Goal: Find specific page/section: Find specific page/section

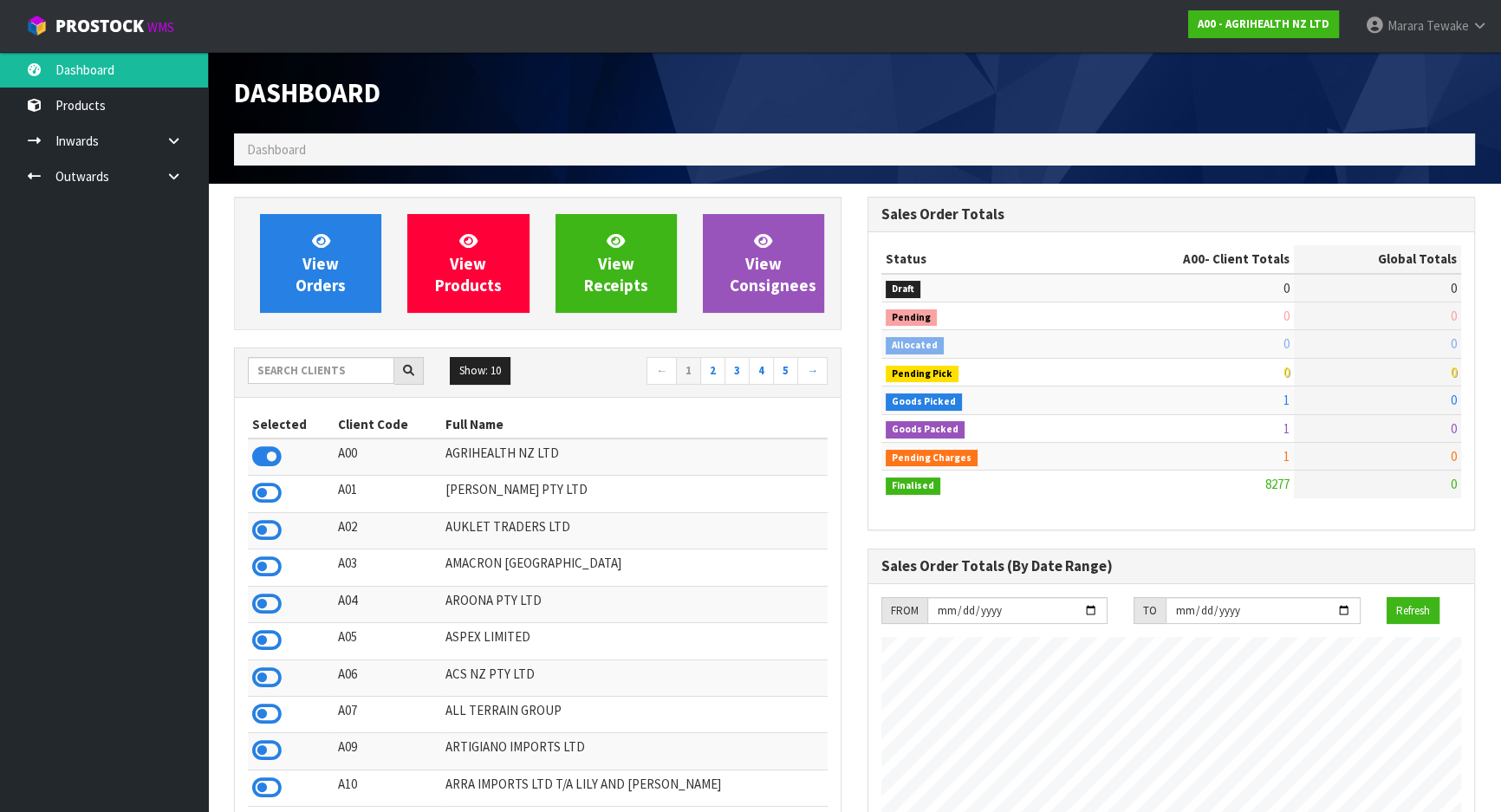
scroll to position [1310, 633]
drag, startPoint x: 305, startPoint y: 371, endPoint x: 329, endPoint y: 361, distance: 26.0
click at [305, 371] on input "text" at bounding box center [321, 370] width 146 height 27
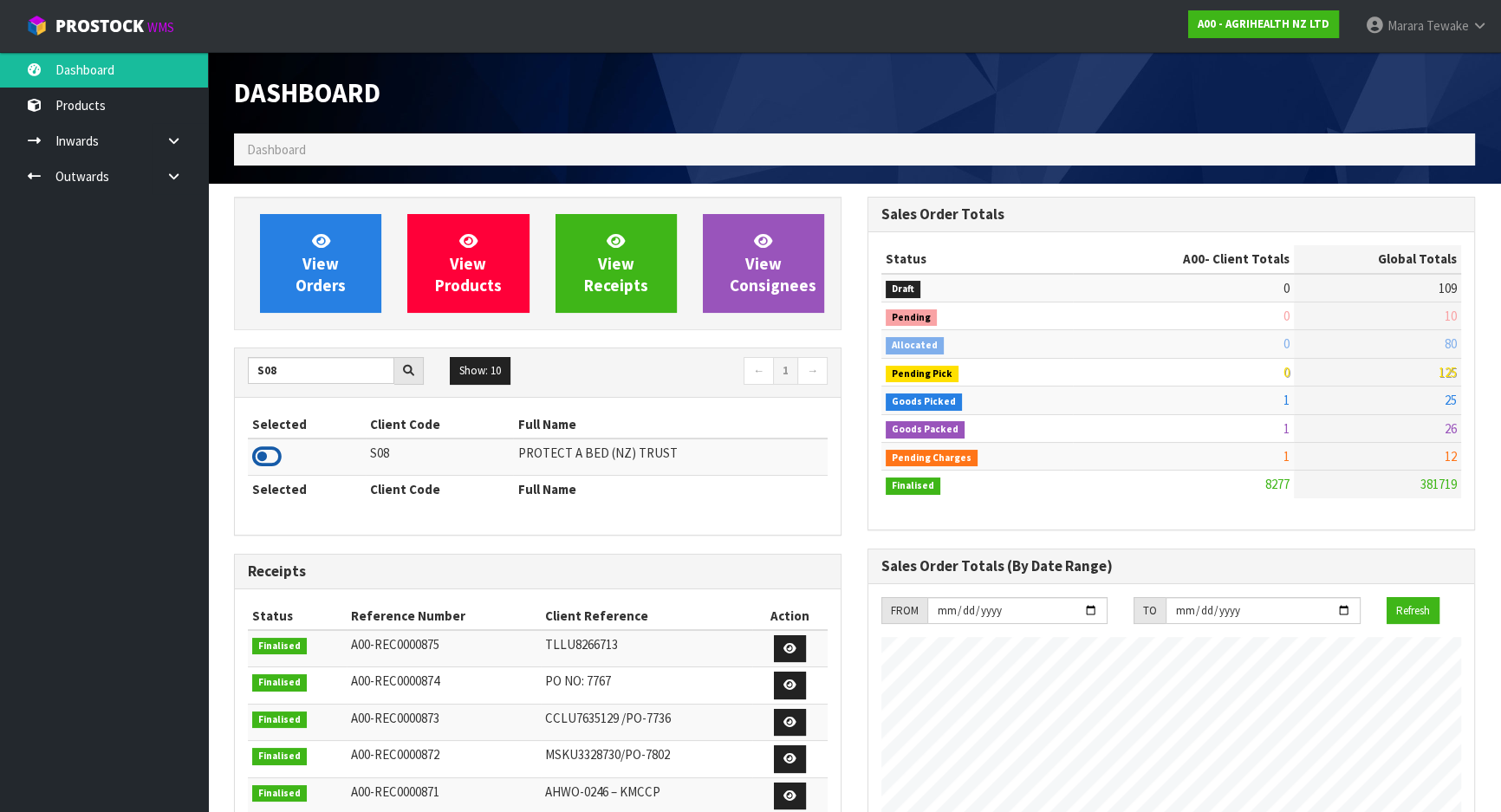
click at [252, 456] on icon at bounding box center [266, 456] width 29 height 26
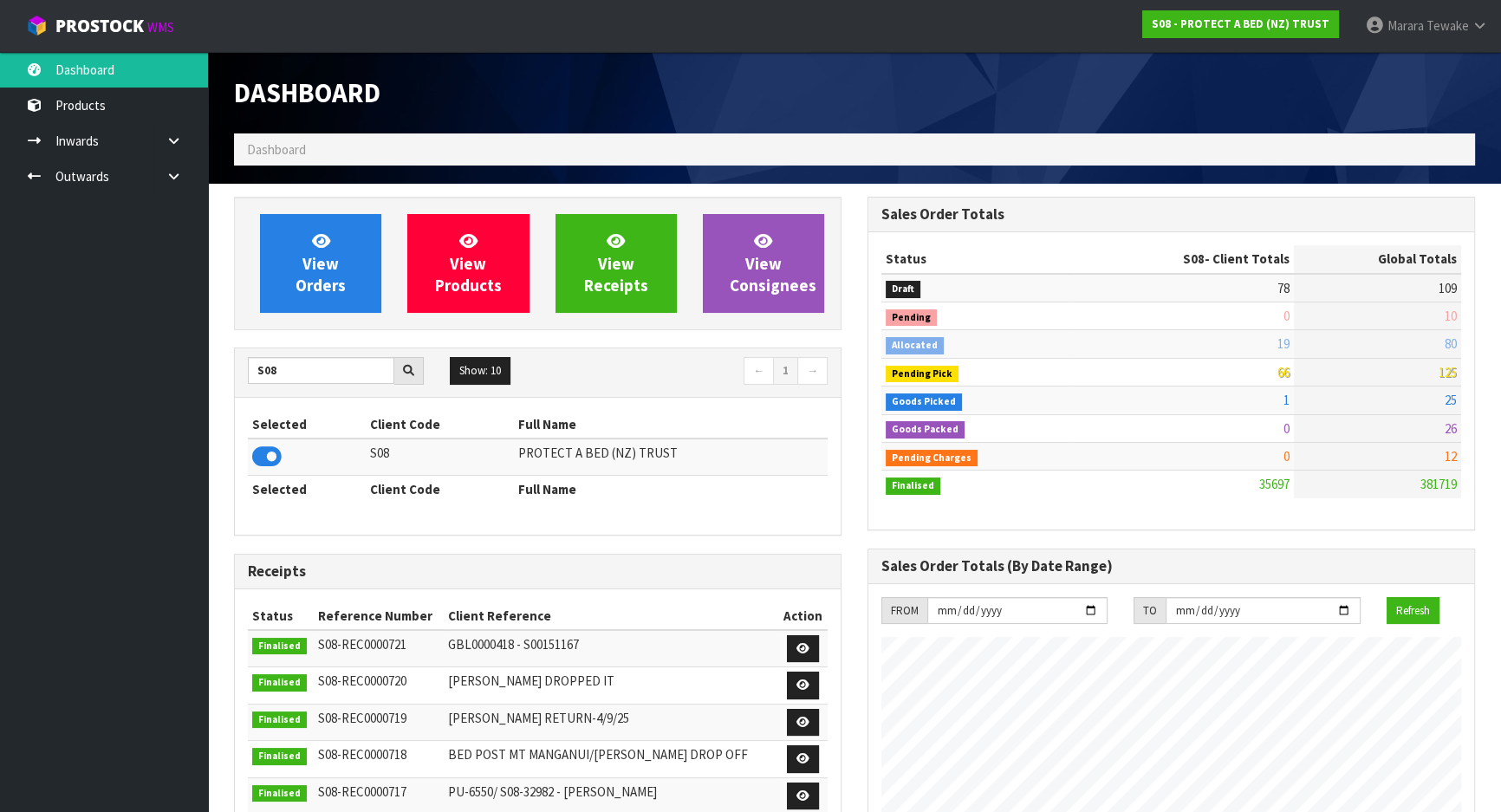
scroll to position [1366, 633]
drag, startPoint x: 294, startPoint y: 370, endPoint x: 232, endPoint y: 347, distance: 66.1
click at [237, 349] on div "S08 Show: 10 5 10 25 50 ← 1 →" at bounding box center [538, 372] width 606 height 48
type input "S"
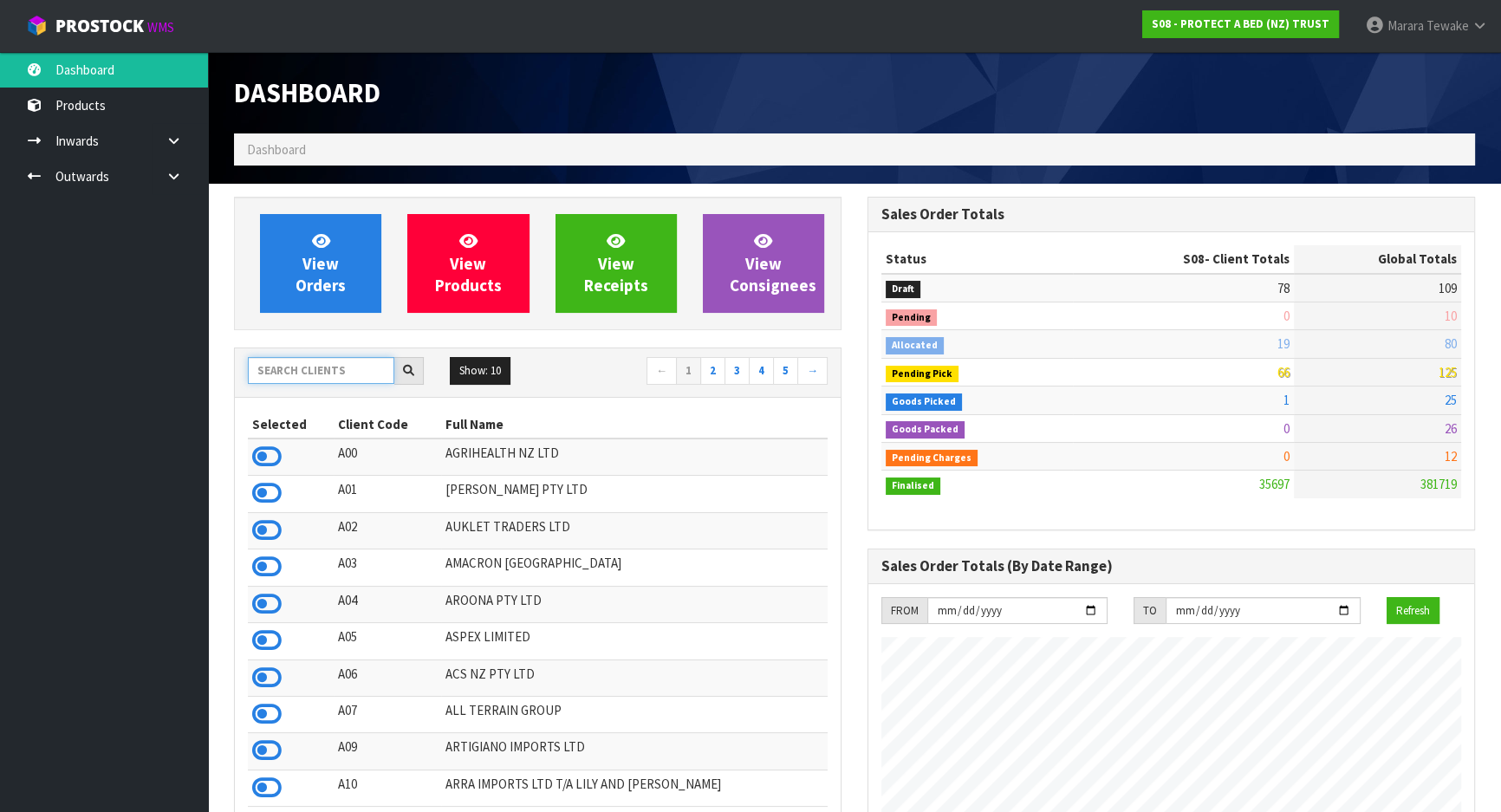
click at [305, 376] on input "text" at bounding box center [321, 370] width 146 height 27
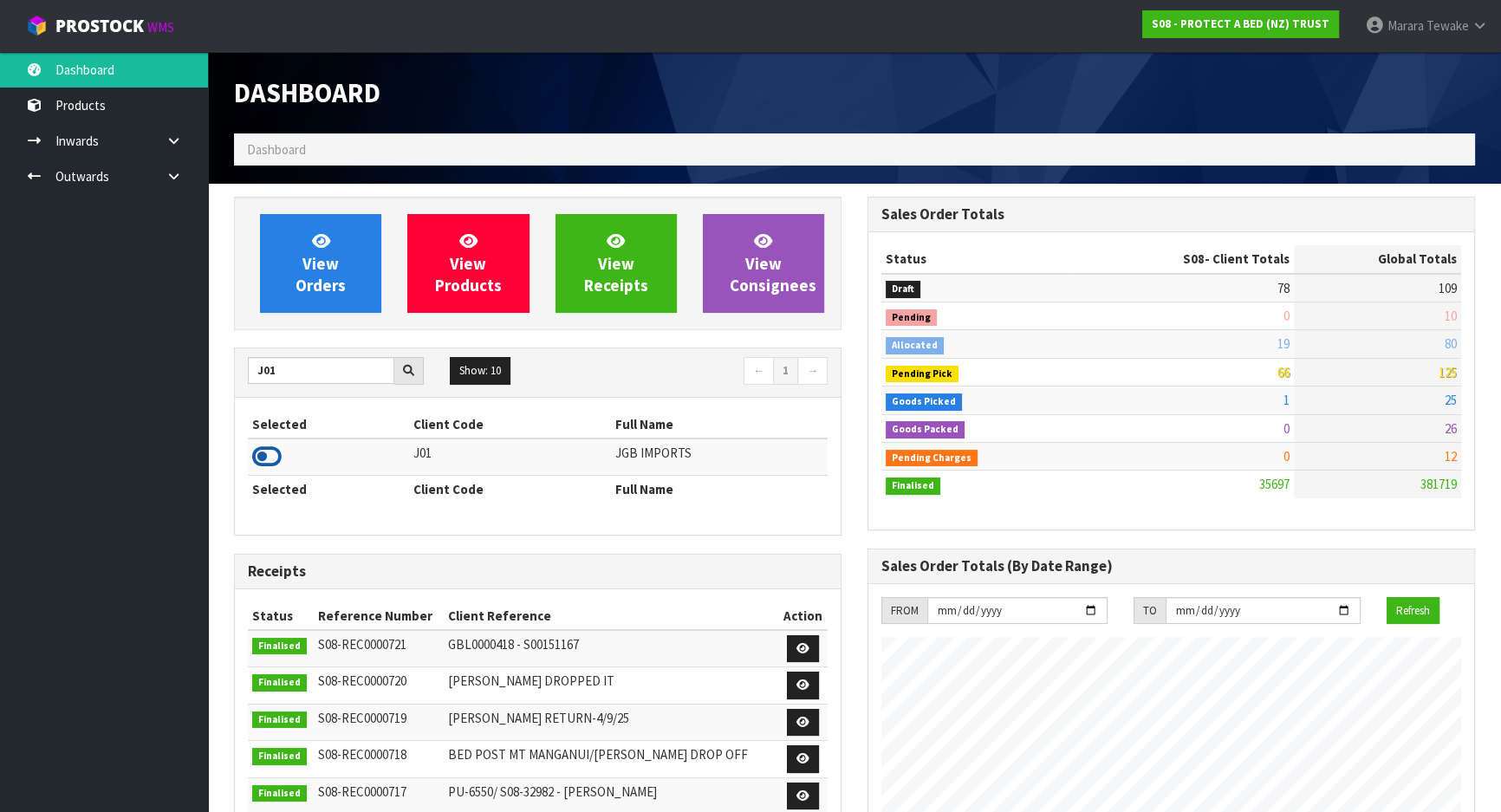
click at [269, 454] on icon at bounding box center [266, 456] width 29 height 26
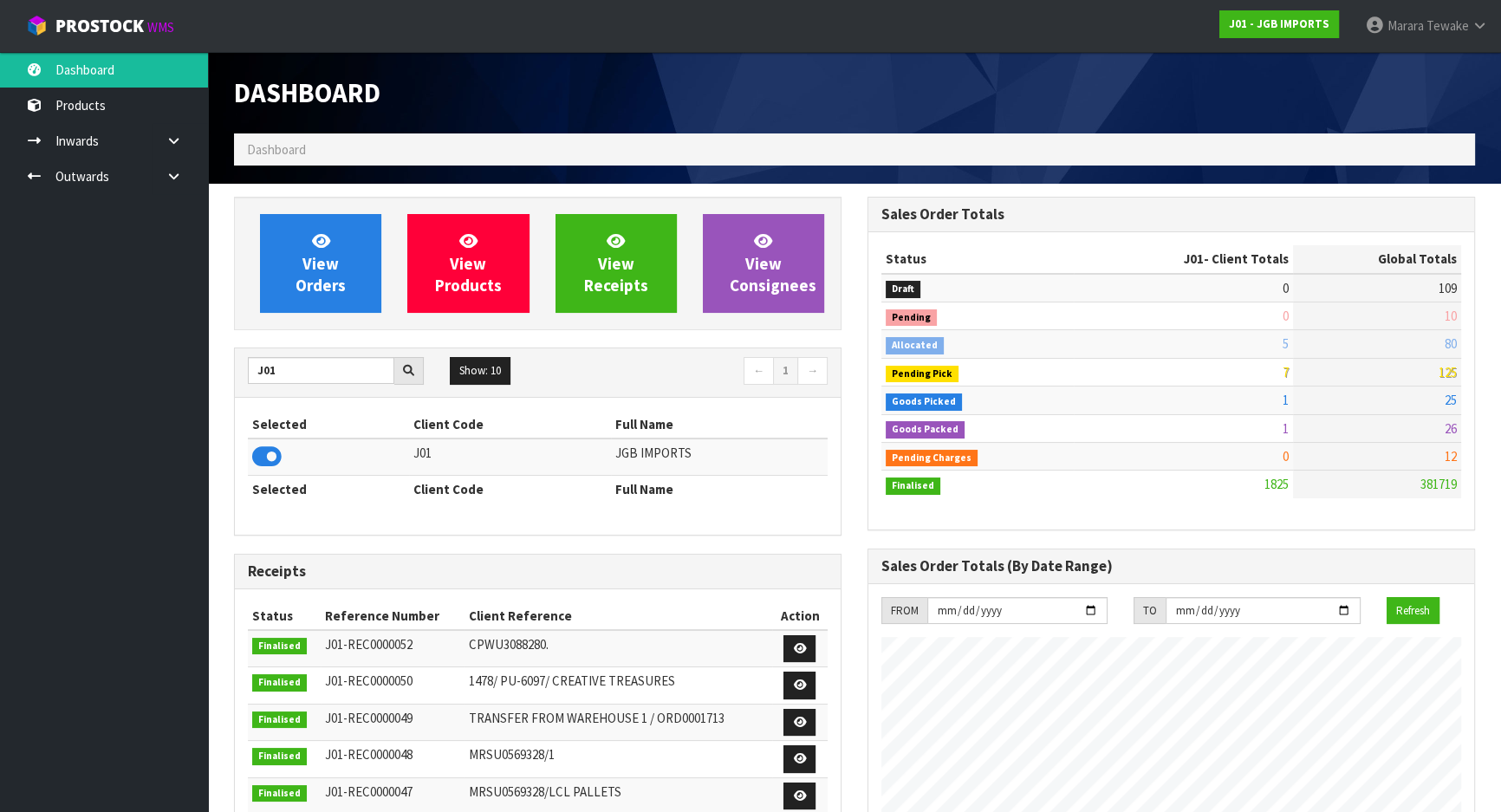
scroll to position [1310, 633]
drag, startPoint x: 287, startPoint y: 376, endPoint x: 239, endPoint y: 361, distance: 50.3
click at [242, 364] on div "J01" at bounding box center [335, 370] width 202 height 28
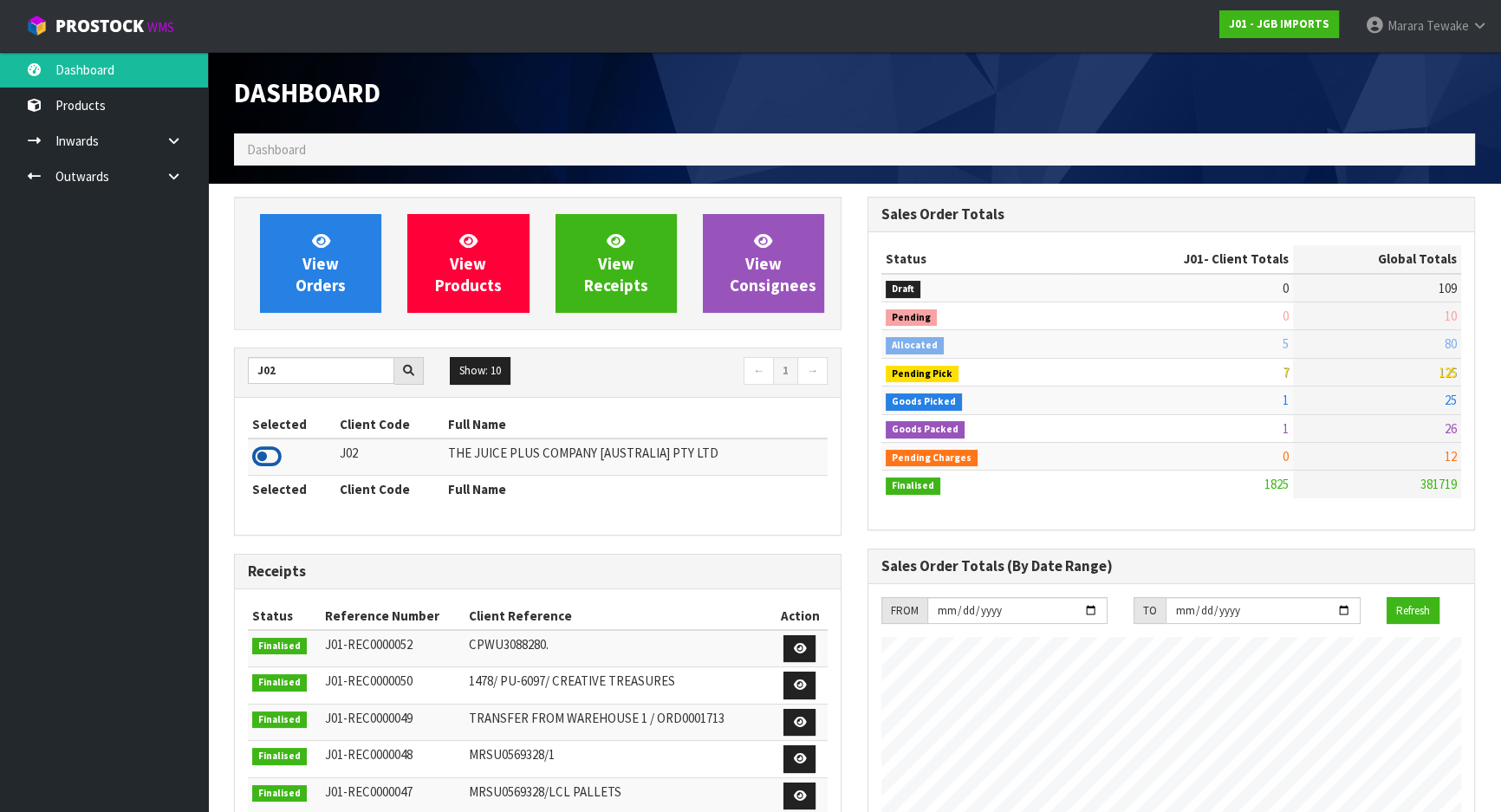
click at [277, 452] on icon at bounding box center [266, 456] width 29 height 26
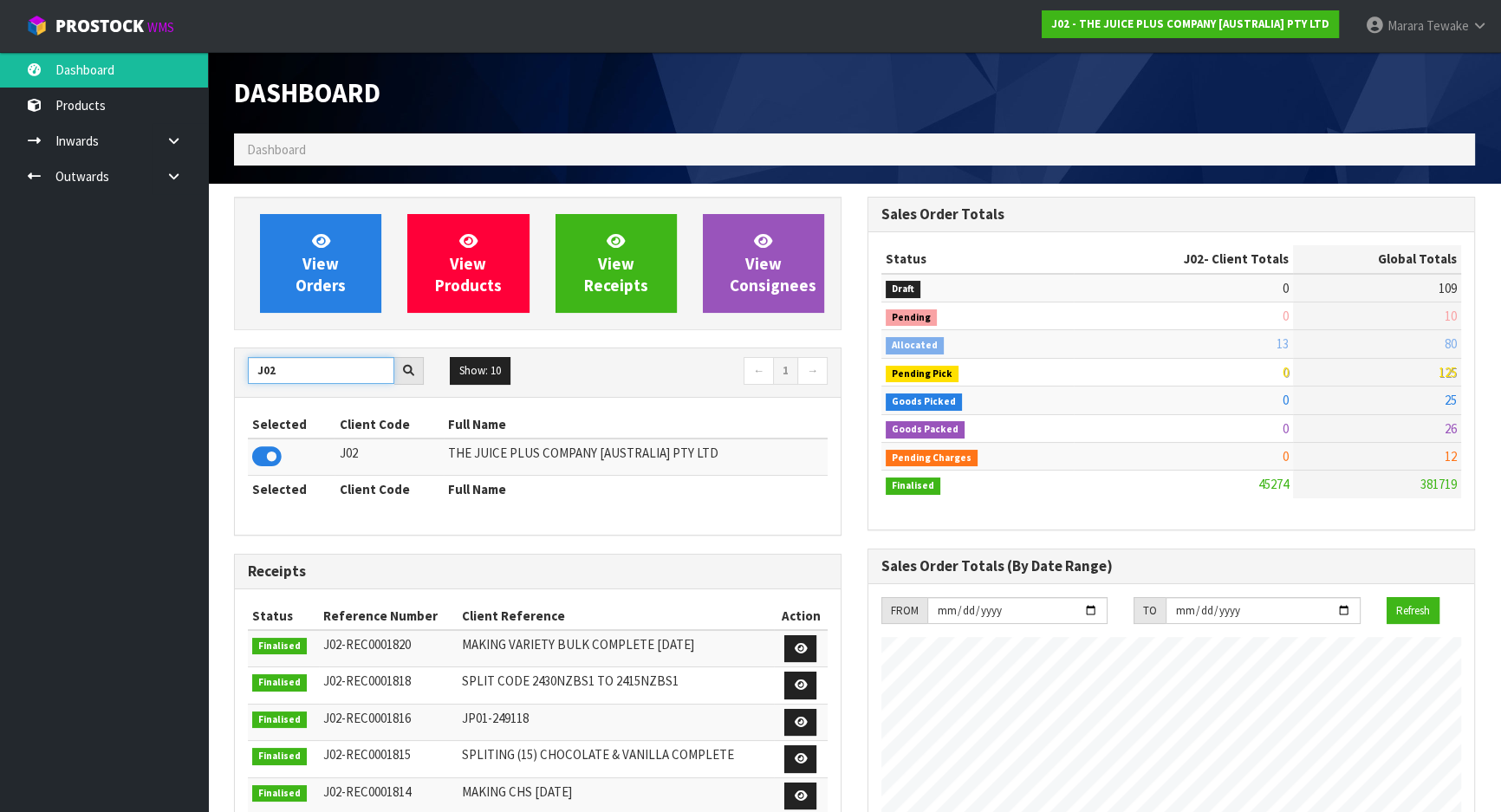
drag, startPoint x: 288, startPoint y: 373, endPoint x: 203, endPoint y: 346, distance: 89.2
click at [203, 346] on body "Toggle navigation ProStock WMS J02 - THE JUICE PLUS COMPANY [AUSTRALIA] PTY LTD…" at bounding box center [750, 406] width 1501 height 812
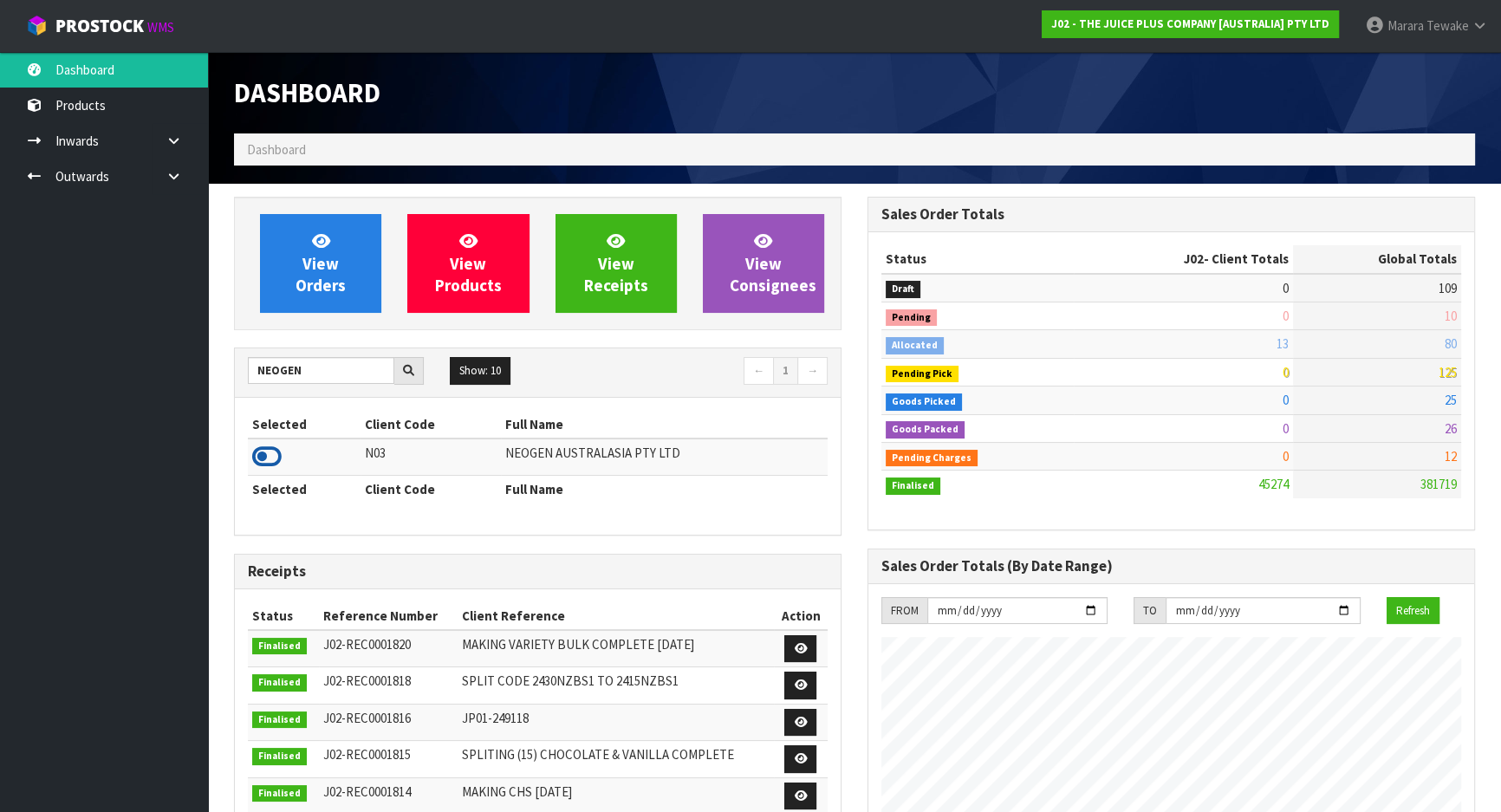
click at [272, 454] on icon at bounding box center [266, 456] width 29 height 26
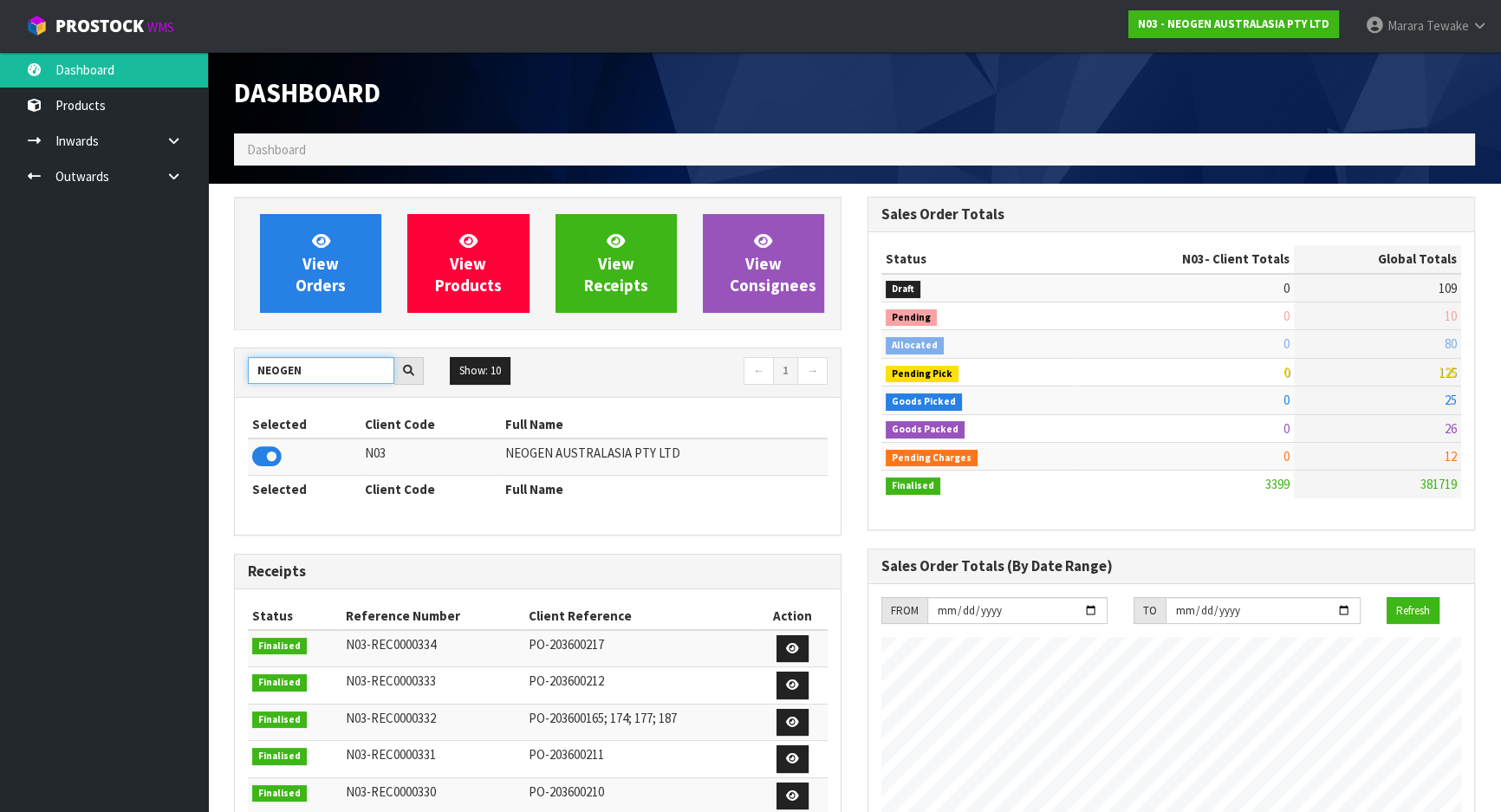
drag, startPoint x: 312, startPoint y: 373, endPoint x: 260, endPoint y: 364, distance: 52.8
click at [268, 367] on input "NEOGEN" at bounding box center [321, 370] width 146 height 27
type input "N"
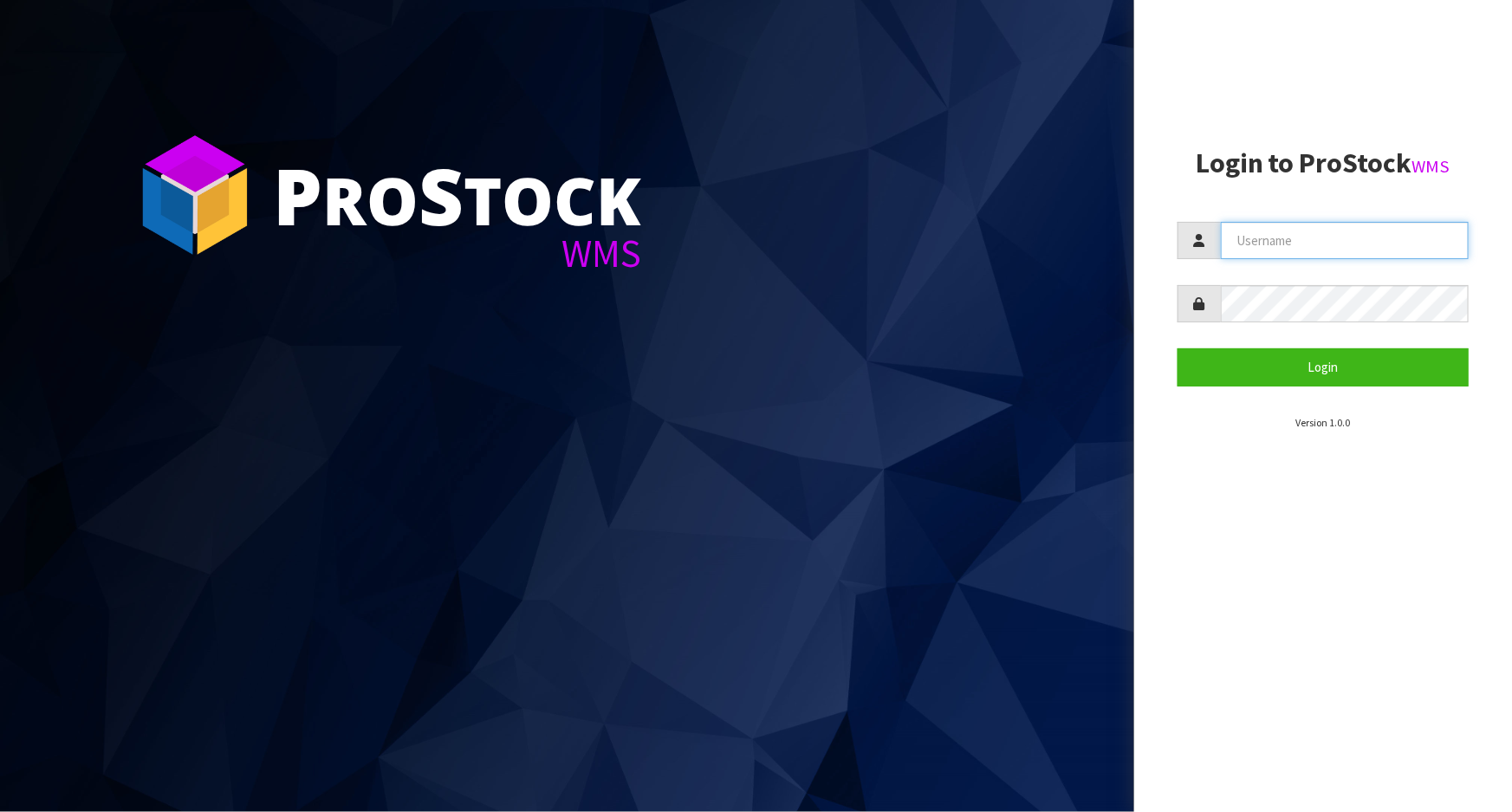
click at [1248, 242] on input "text" at bounding box center [1344, 240] width 248 height 37
type input "[PERSON_NAME]"
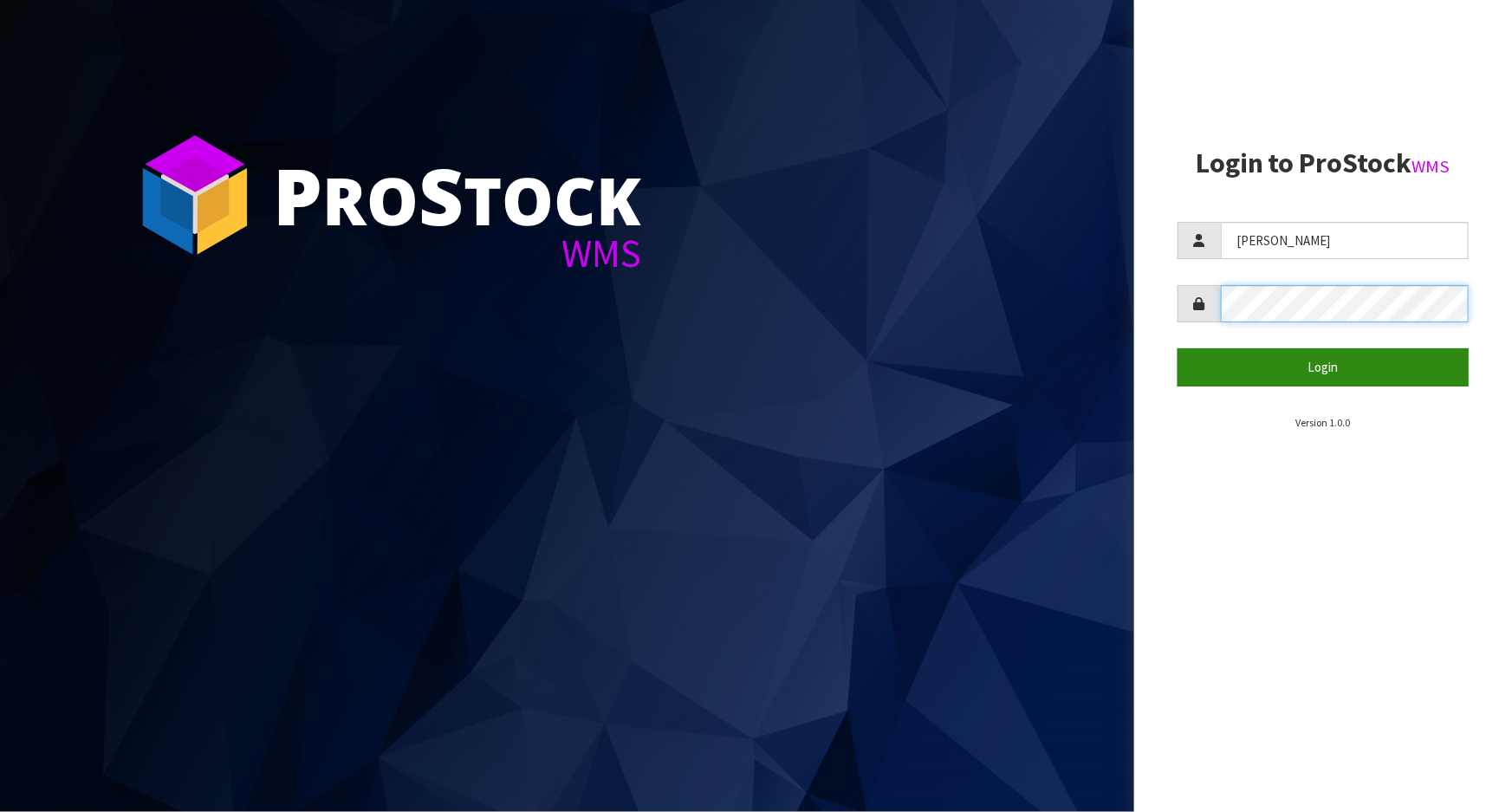
click at [1178, 349] on button "Login" at bounding box center [1323, 367] width 292 height 37
